Goal: Information Seeking & Learning: Learn about a topic

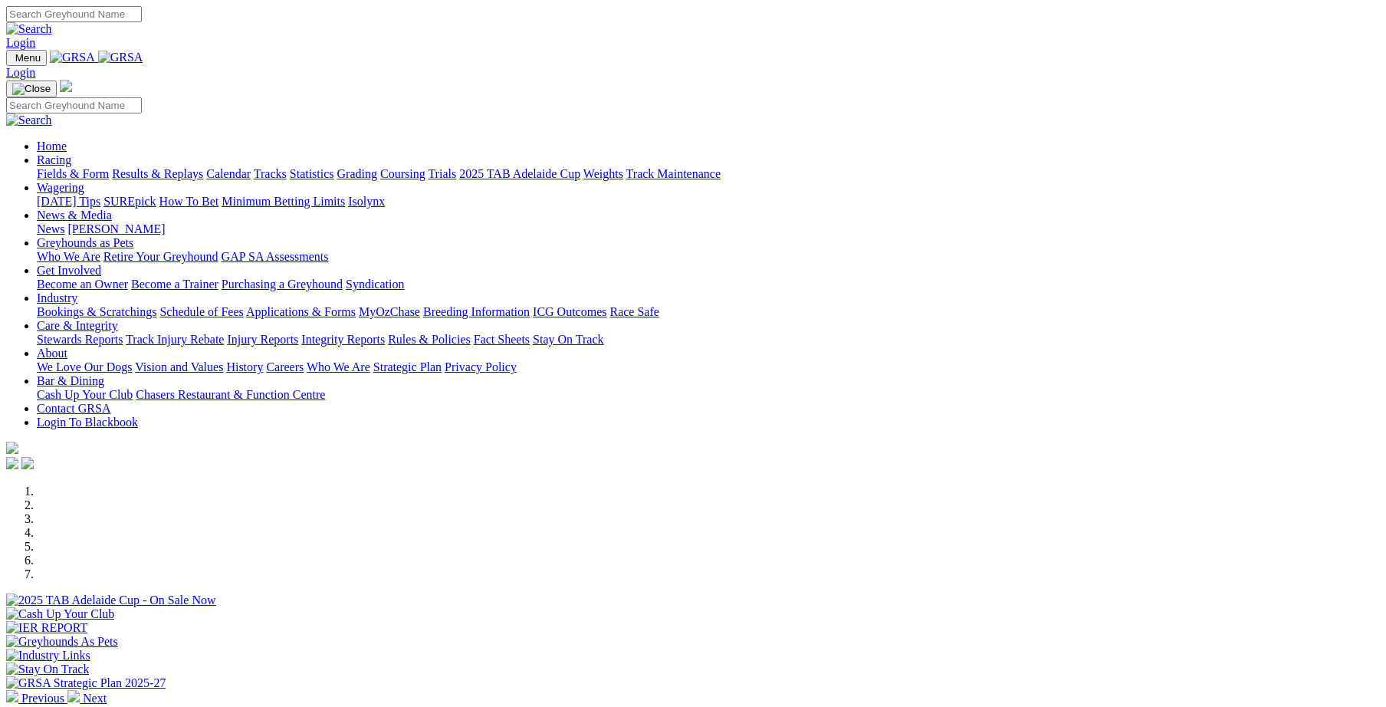
scroll to position [424, 0]
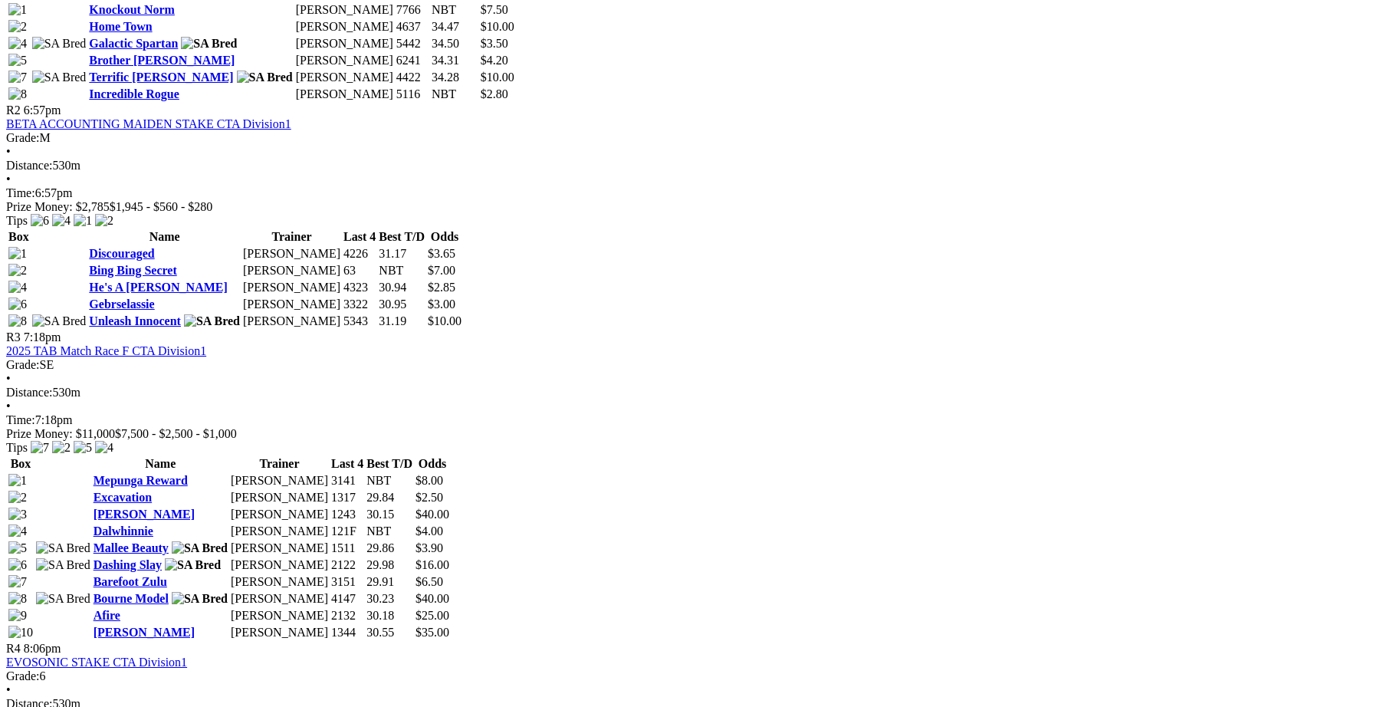
scroll to position [954, 0]
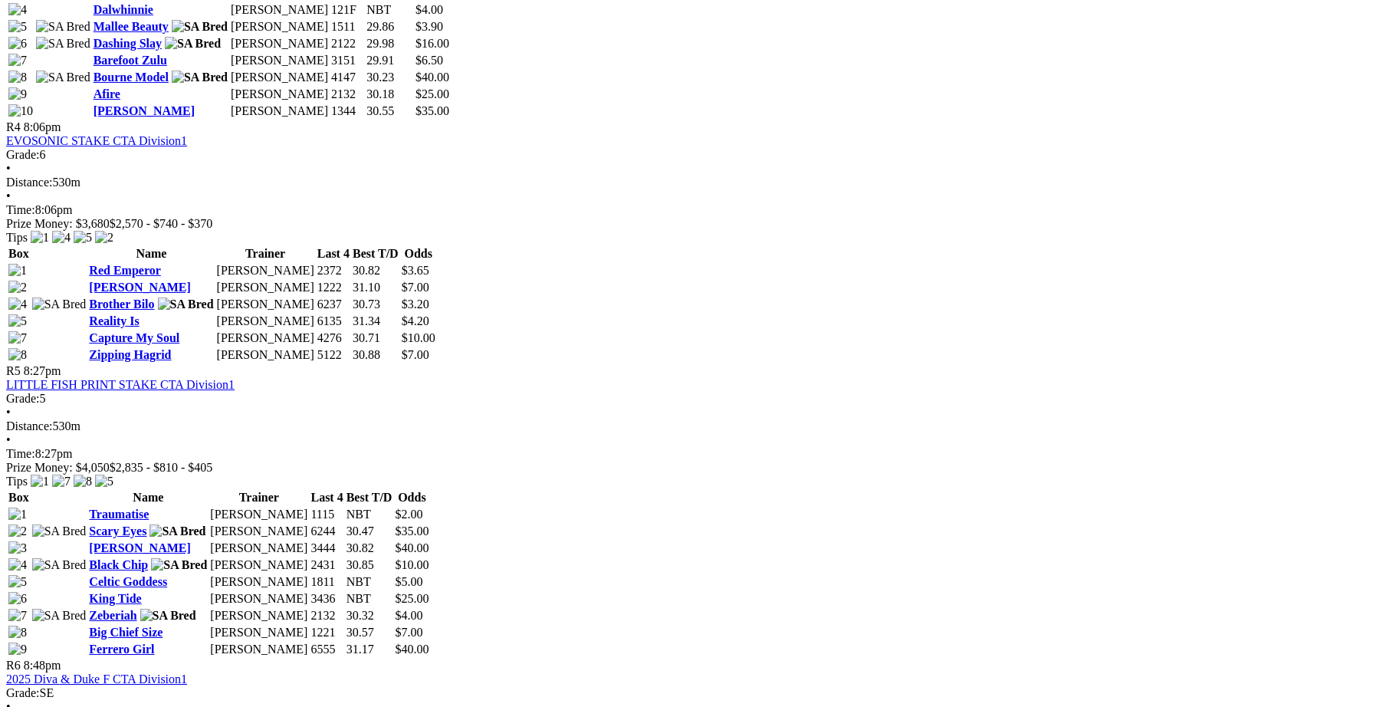
scroll to position [1484, 0]
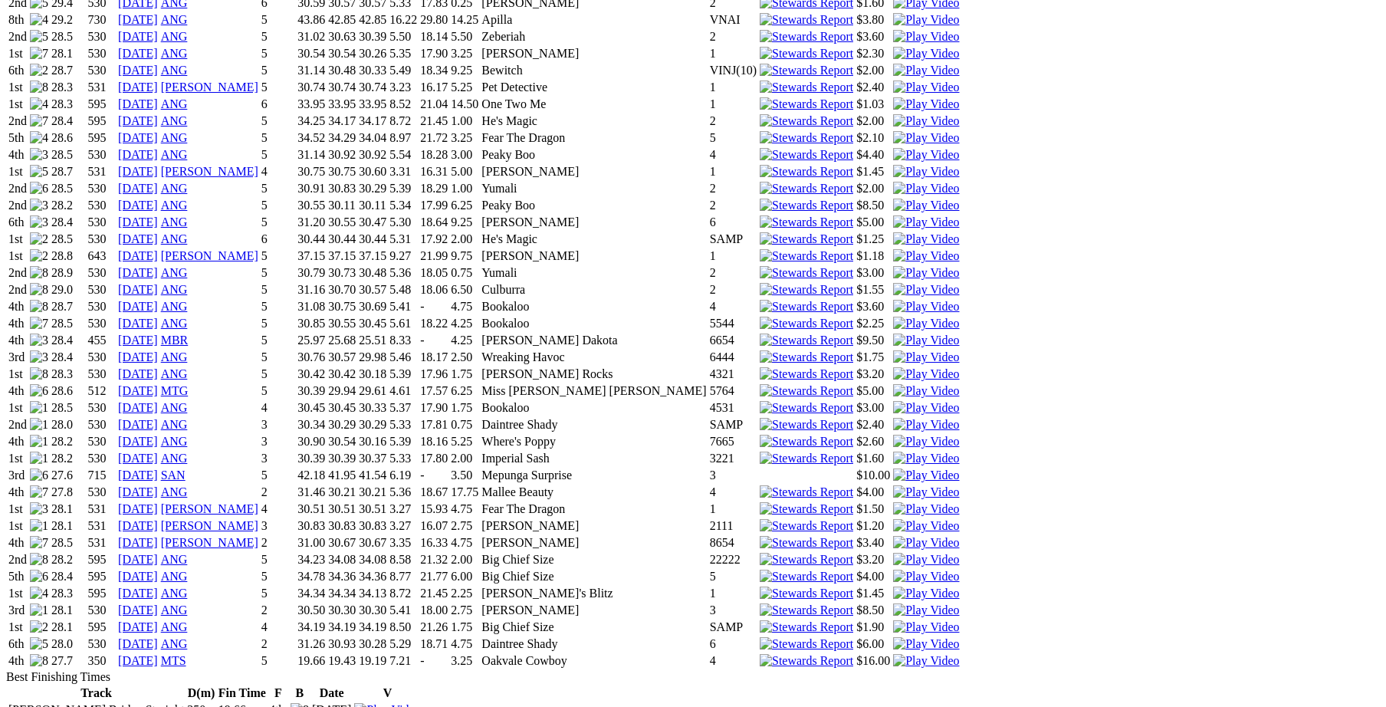
scroll to position [1377, 0]
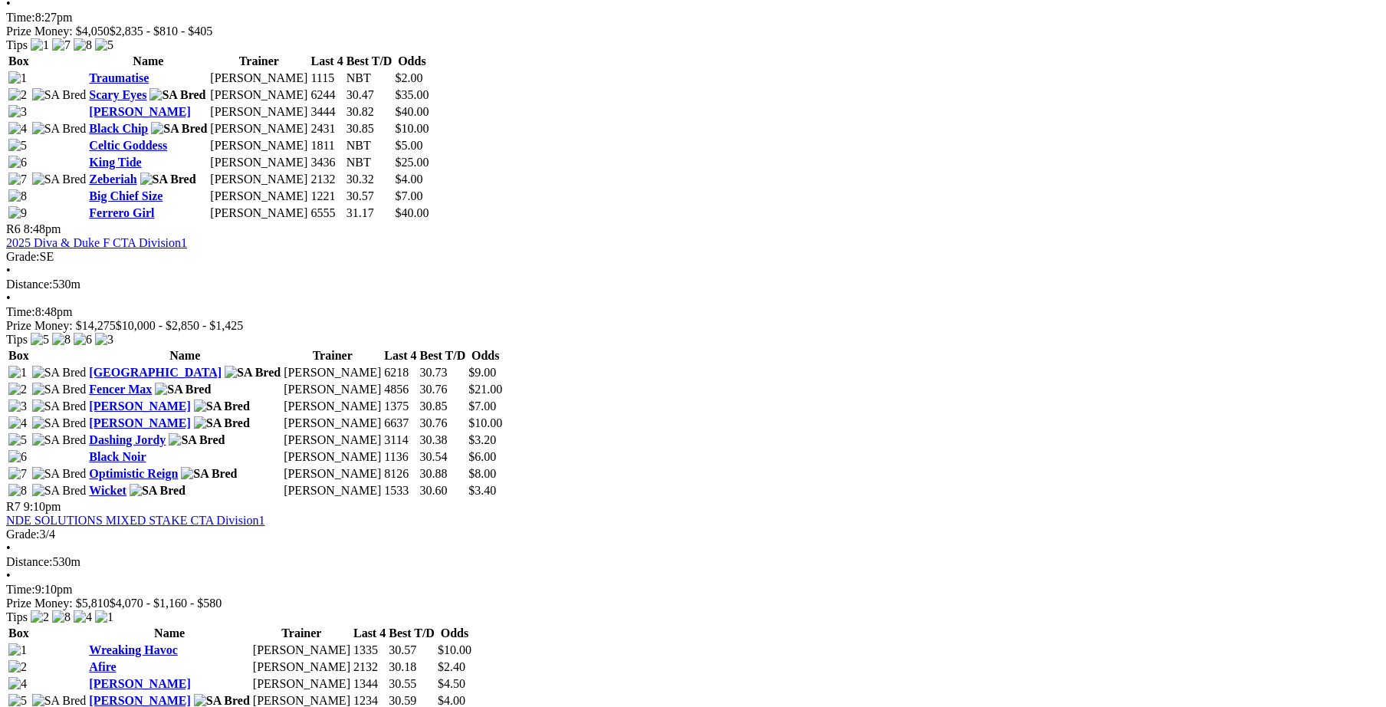
scroll to position [1908, 0]
